Goal: Book appointment/travel/reservation

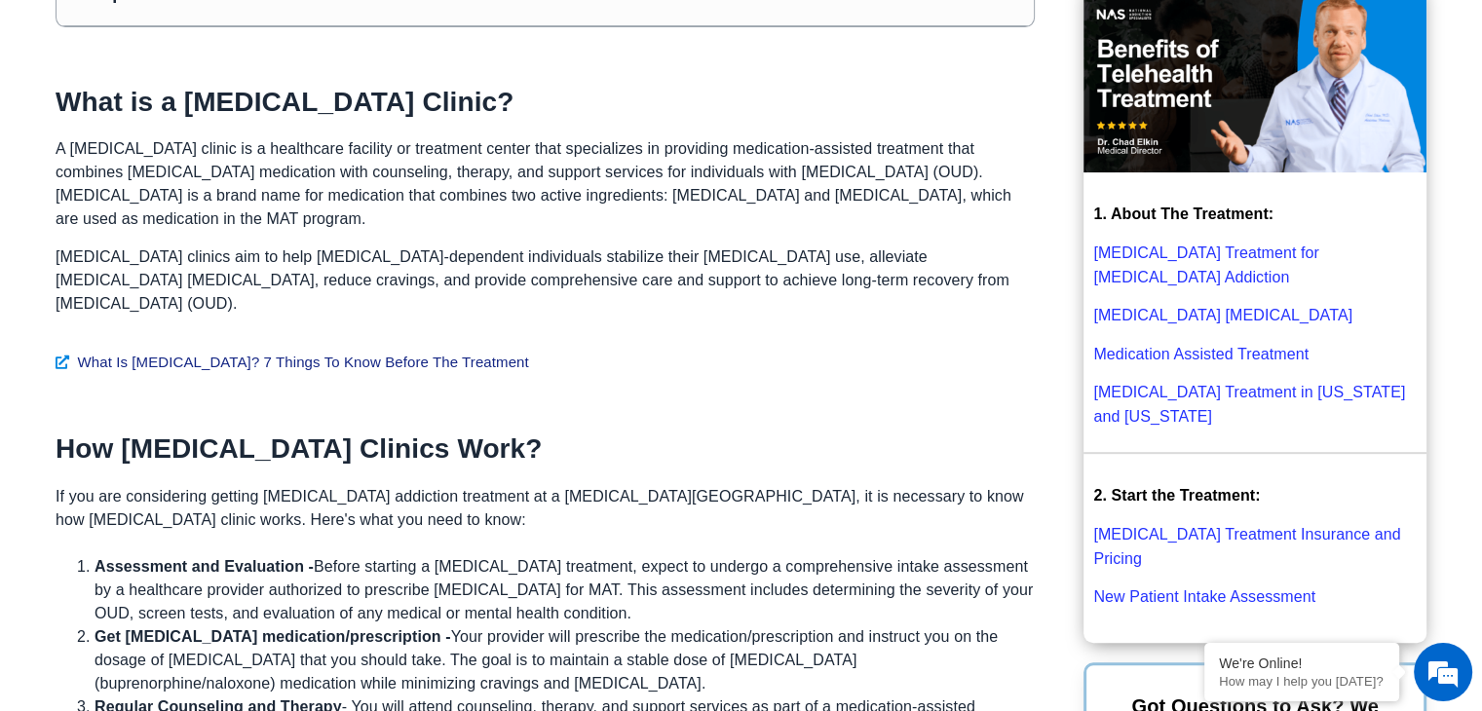
scroll to position [292, 0]
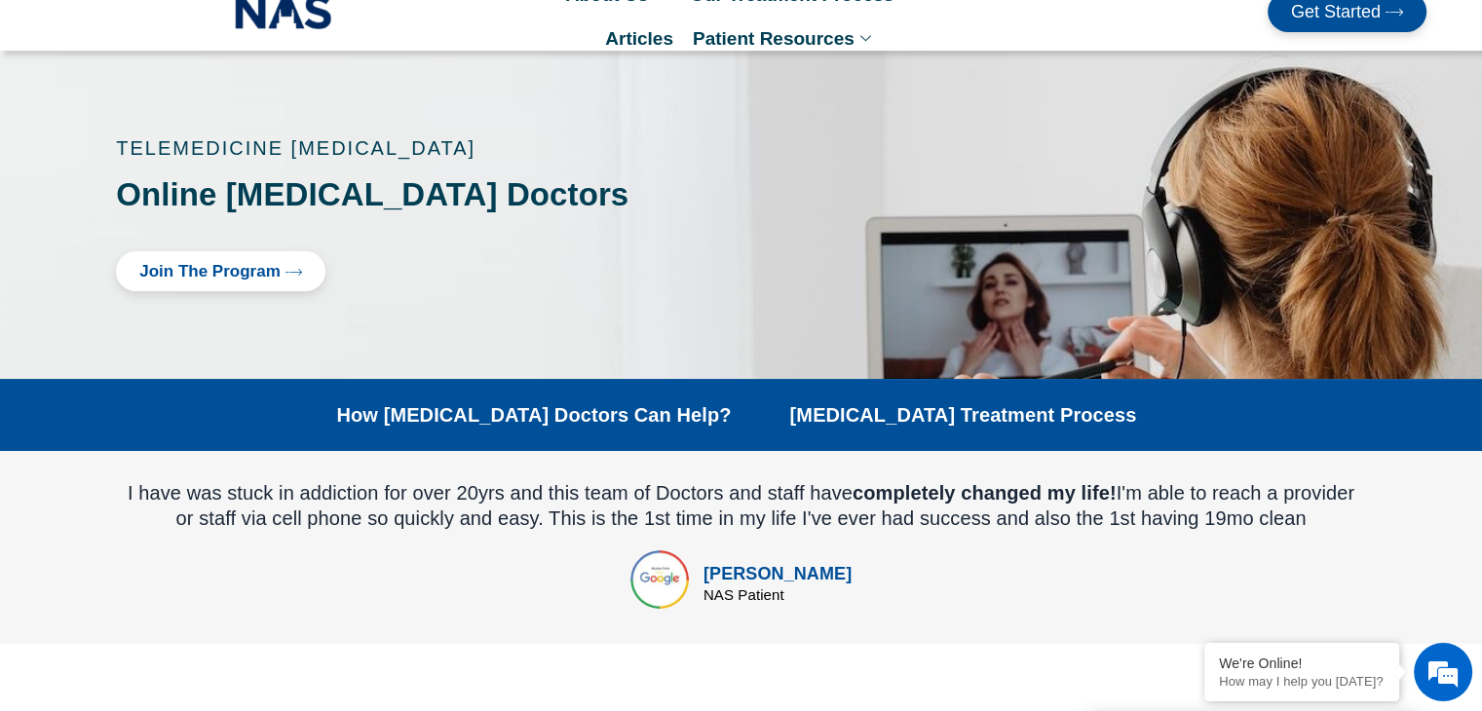
scroll to position [97, 0]
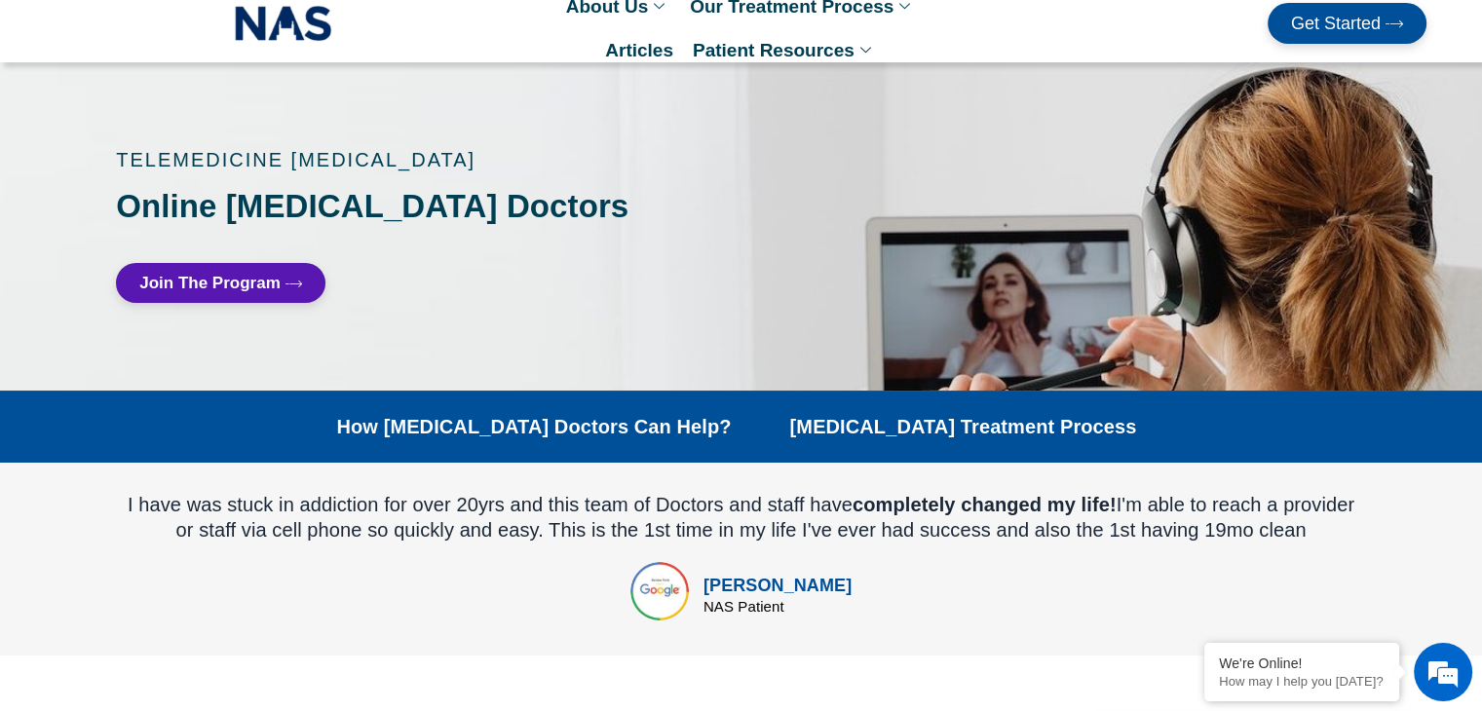
click at [189, 291] on link "Join The Program" at bounding box center [221, 283] width 210 height 40
